Goal: Book appointment/travel/reservation

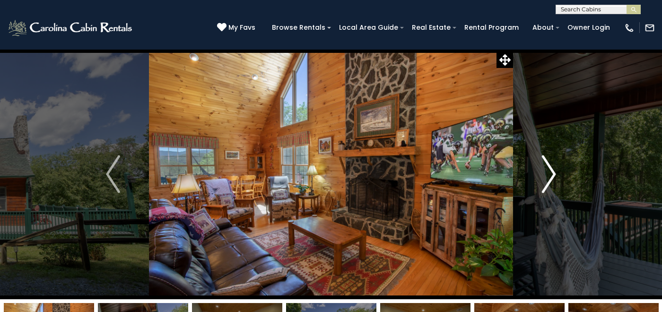
click at [556, 175] on button "Next" at bounding box center [549, 174] width 72 height 251
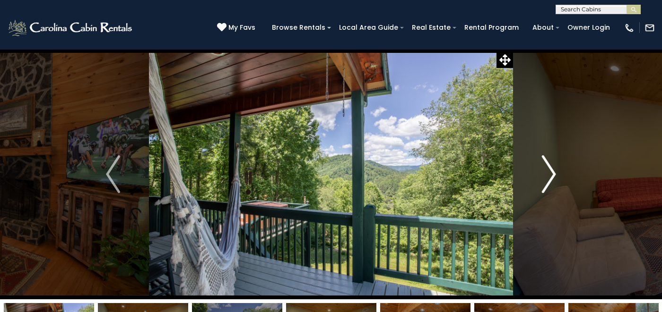
click at [556, 174] on button "Next" at bounding box center [549, 174] width 72 height 251
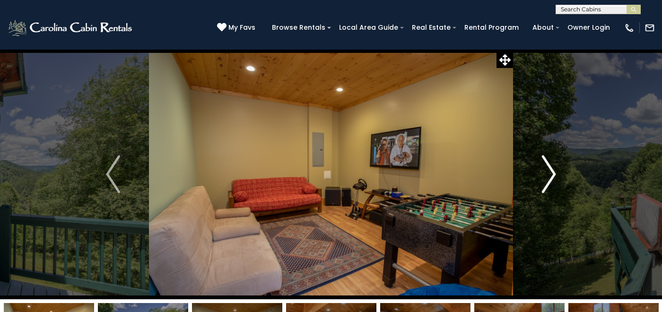
click at [556, 174] on button "Next" at bounding box center [549, 174] width 72 height 251
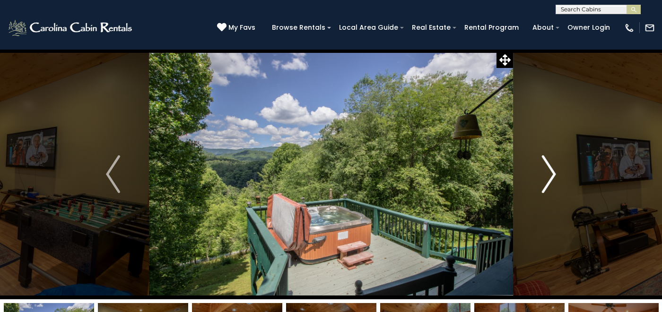
click at [556, 174] on button "Next" at bounding box center [549, 174] width 72 height 251
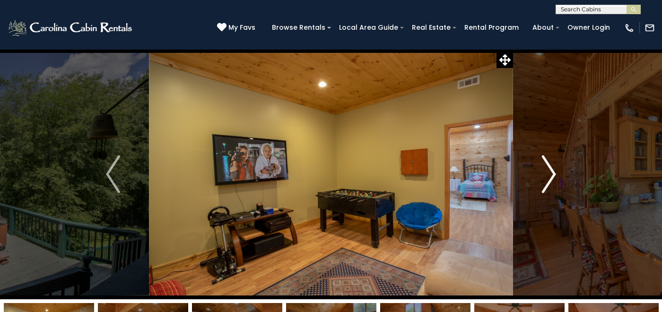
click at [556, 174] on button "Next" at bounding box center [549, 174] width 72 height 251
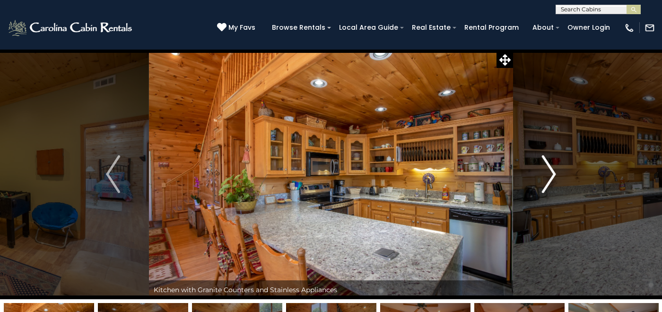
click at [556, 174] on button "Next" at bounding box center [549, 174] width 72 height 251
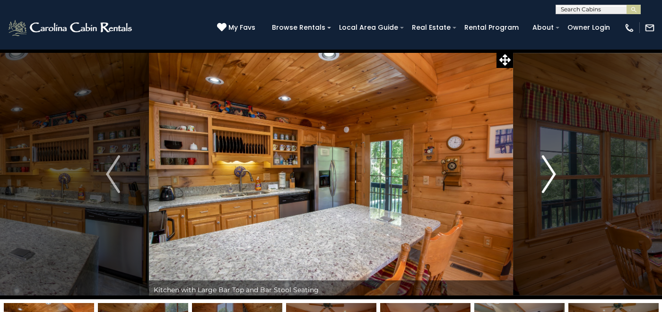
click at [556, 174] on button "Next" at bounding box center [549, 174] width 72 height 251
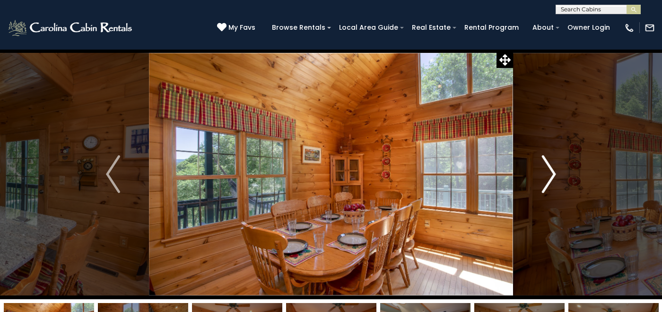
click at [556, 174] on button "Next" at bounding box center [549, 174] width 72 height 251
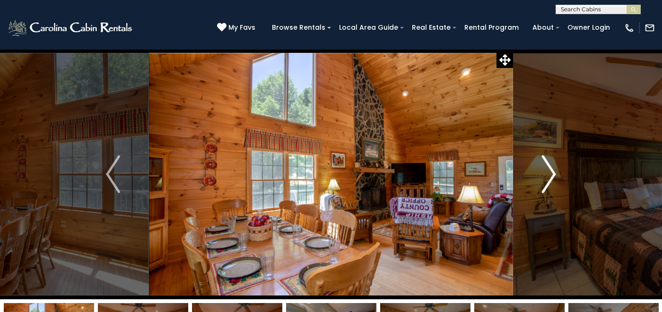
click at [556, 174] on button "Next" at bounding box center [549, 174] width 72 height 251
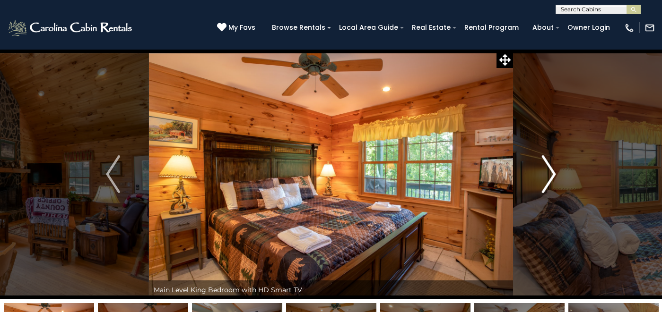
click at [556, 174] on button "Next" at bounding box center [549, 174] width 72 height 251
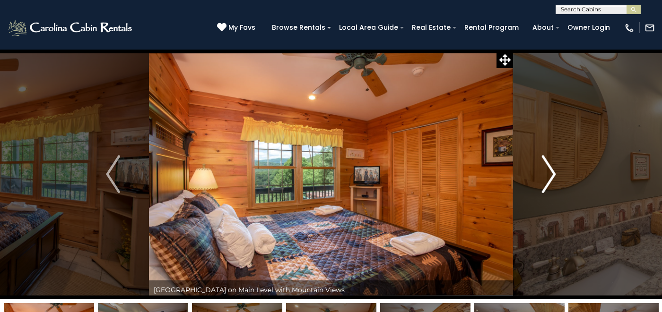
click at [556, 174] on button "Next" at bounding box center [549, 174] width 72 height 251
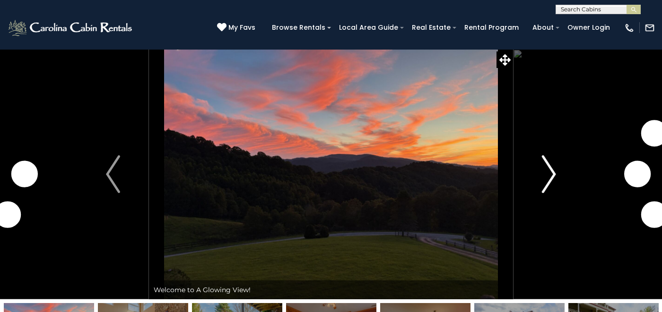
click at [553, 175] on img "Next" at bounding box center [549, 175] width 14 height 38
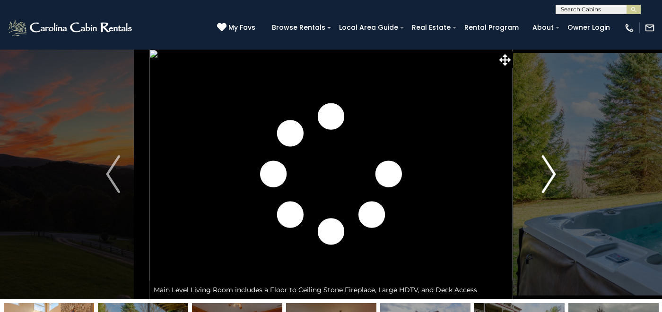
click at [554, 176] on img "Next" at bounding box center [549, 175] width 14 height 38
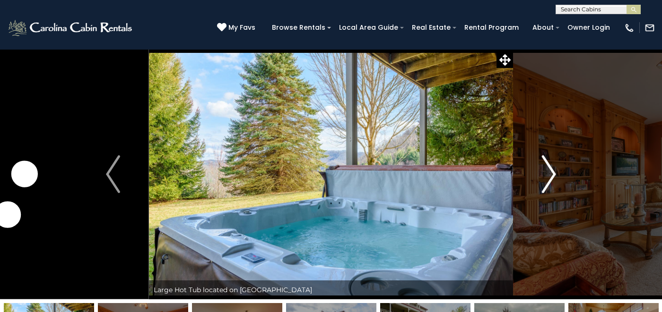
click at [554, 176] on img "Next" at bounding box center [549, 175] width 14 height 38
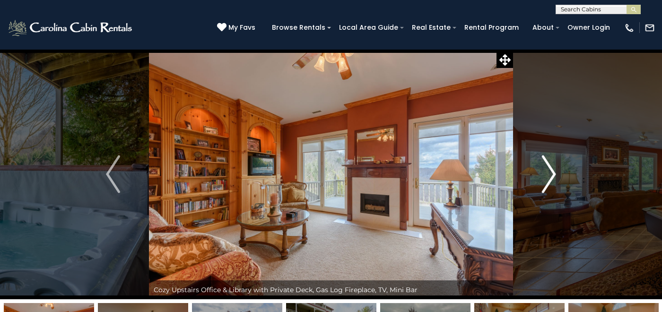
click at [554, 176] on img "Next" at bounding box center [549, 175] width 14 height 38
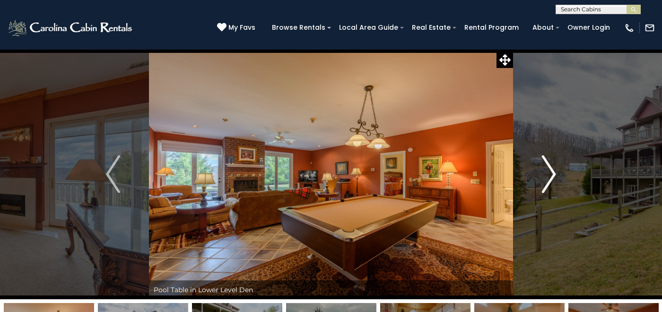
click at [554, 176] on img "Next" at bounding box center [549, 175] width 14 height 38
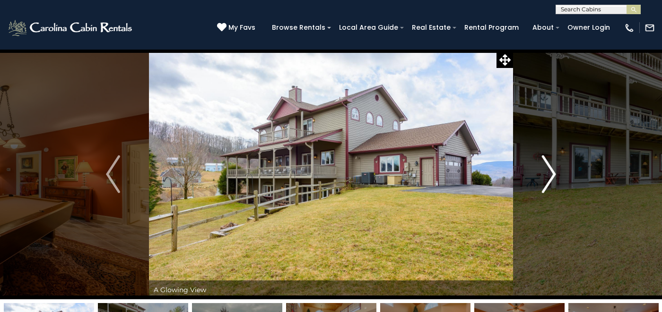
click at [554, 176] on img "Next" at bounding box center [549, 175] width 14 height 38
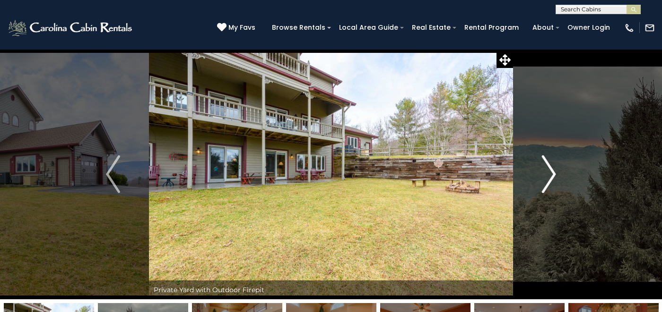
click at [554, 176] on img "Next" at bounding box center [549, 175] width 14 height 38
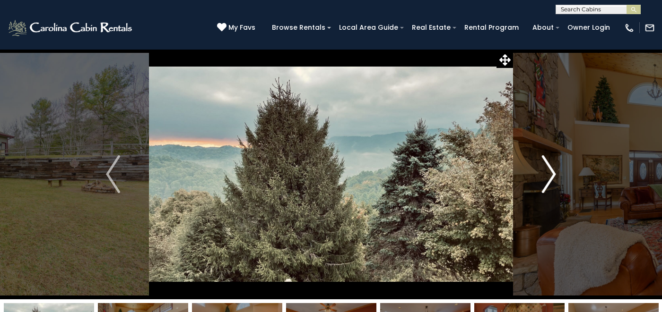
click at [554, 176] on img "Next" at bounding box center [549, 175] width 14 height 38
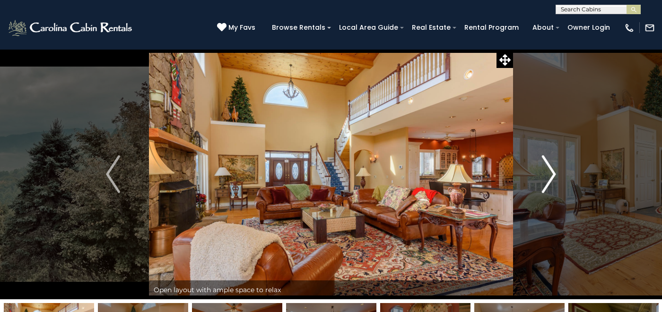
click at [554, 176] on img "Next" at bounding box center [549, 175] width 14 height 38
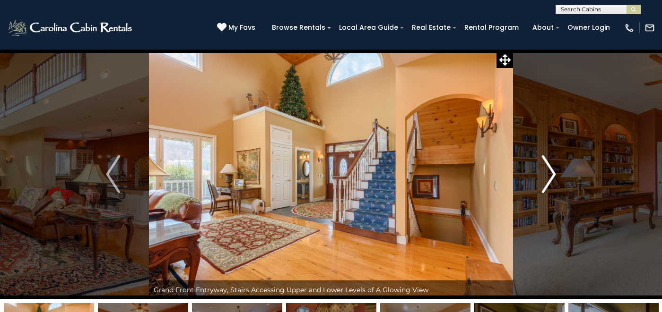
click at [554, 176] on img "Next" at bounding box center [549, 175] width 14 height 38
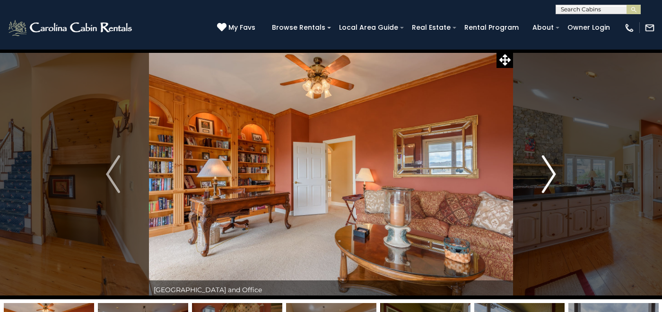
click at [554, 176] on img "Next" at bounding box center [549, 175] width 14 height 38
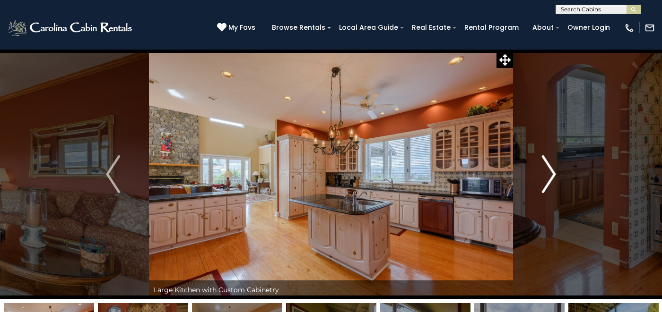
click at [554, 176] on img "Next" at bounding box center [549, 175] width 14 height 38
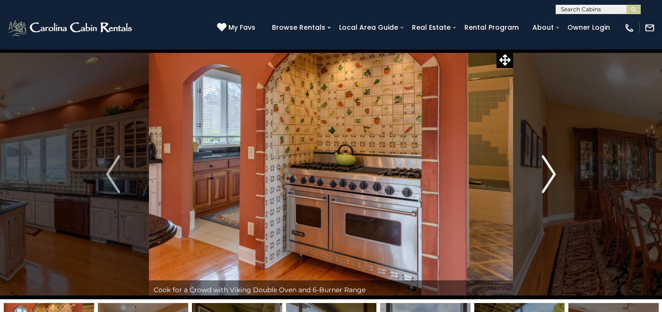
click at [554, 176] on img "Next" at bounding box center [549, 175] width 14 height 38
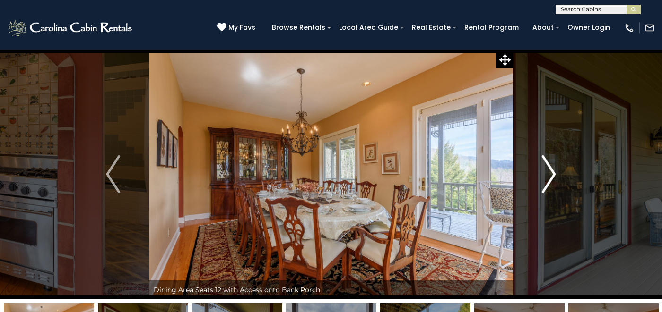
click at [554, 176] on img "Next" at bounding box center [549, 175] width 14 height 38
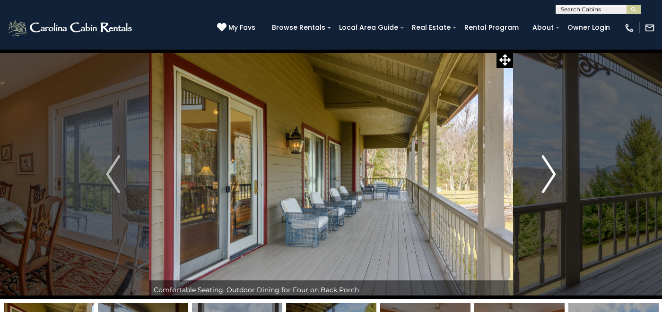
click at [554, 176] on img "Next" at bounding box center [549, 175] width 14 height 38
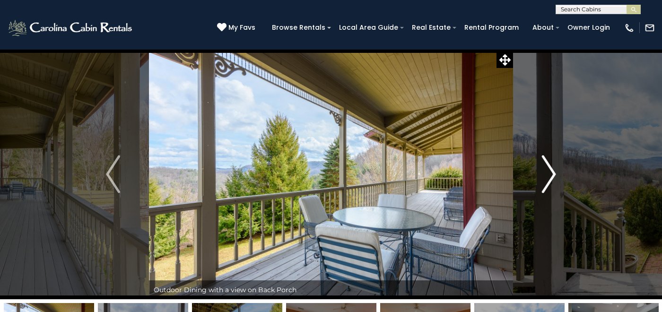
click at [554, 176] on img "Next" at bounding box center [549, 175] width 14 height 38
